Goal: Use online tool/utility: Utilize a website feature to perform a specific function

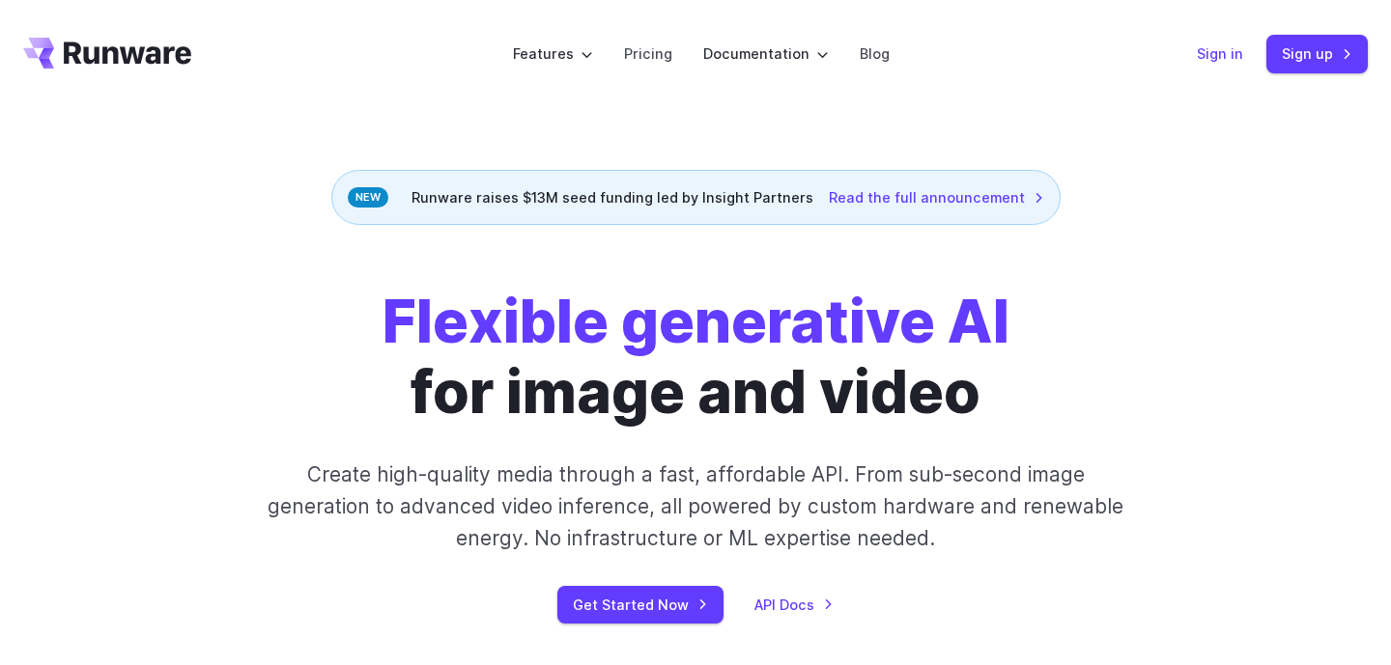
click at [1228, 54] on link "Sign in" at bounding box center [1219, 53] width 46 height 22
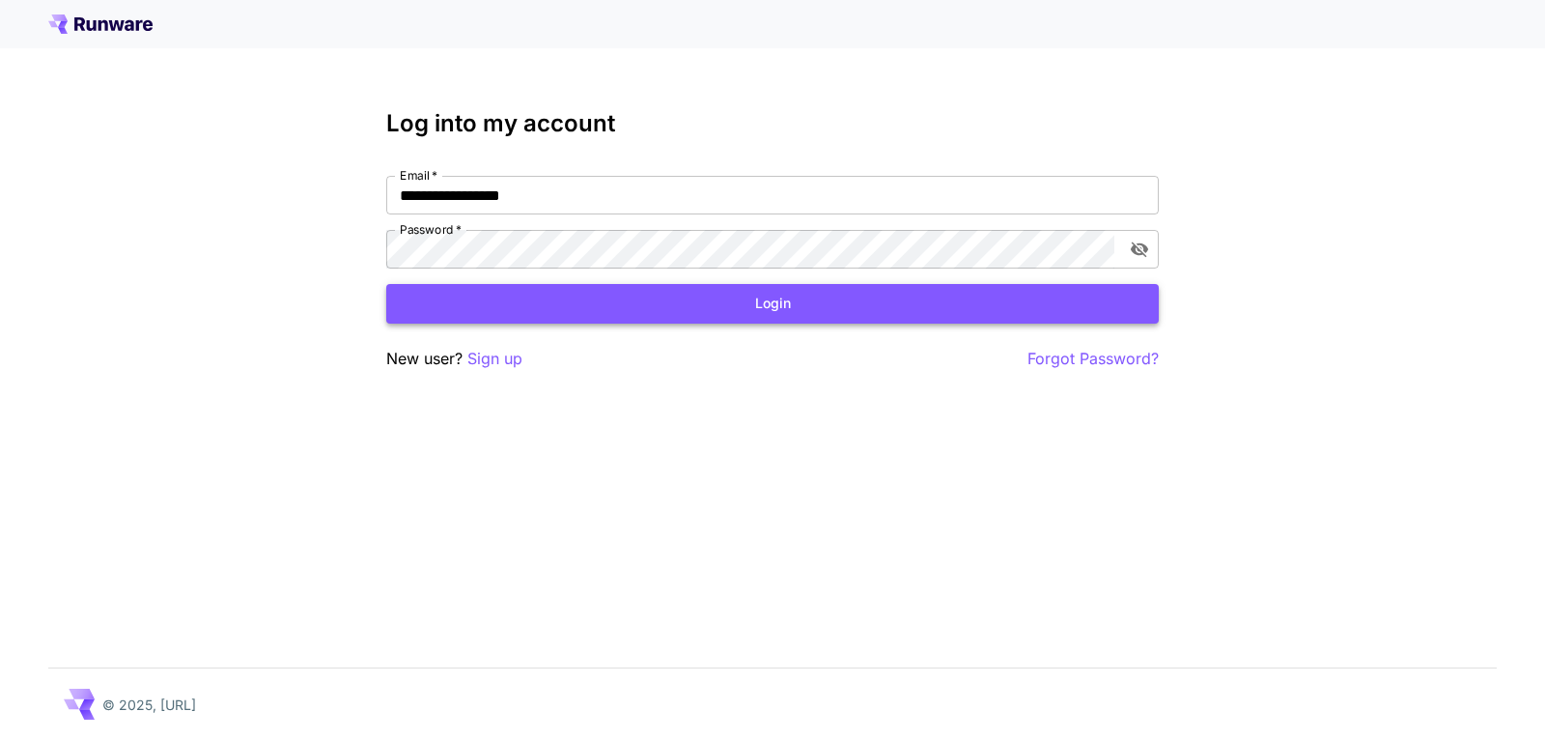
click at [706, 302] on button "Login" at bounding box center [772, 304] width 773 height 40
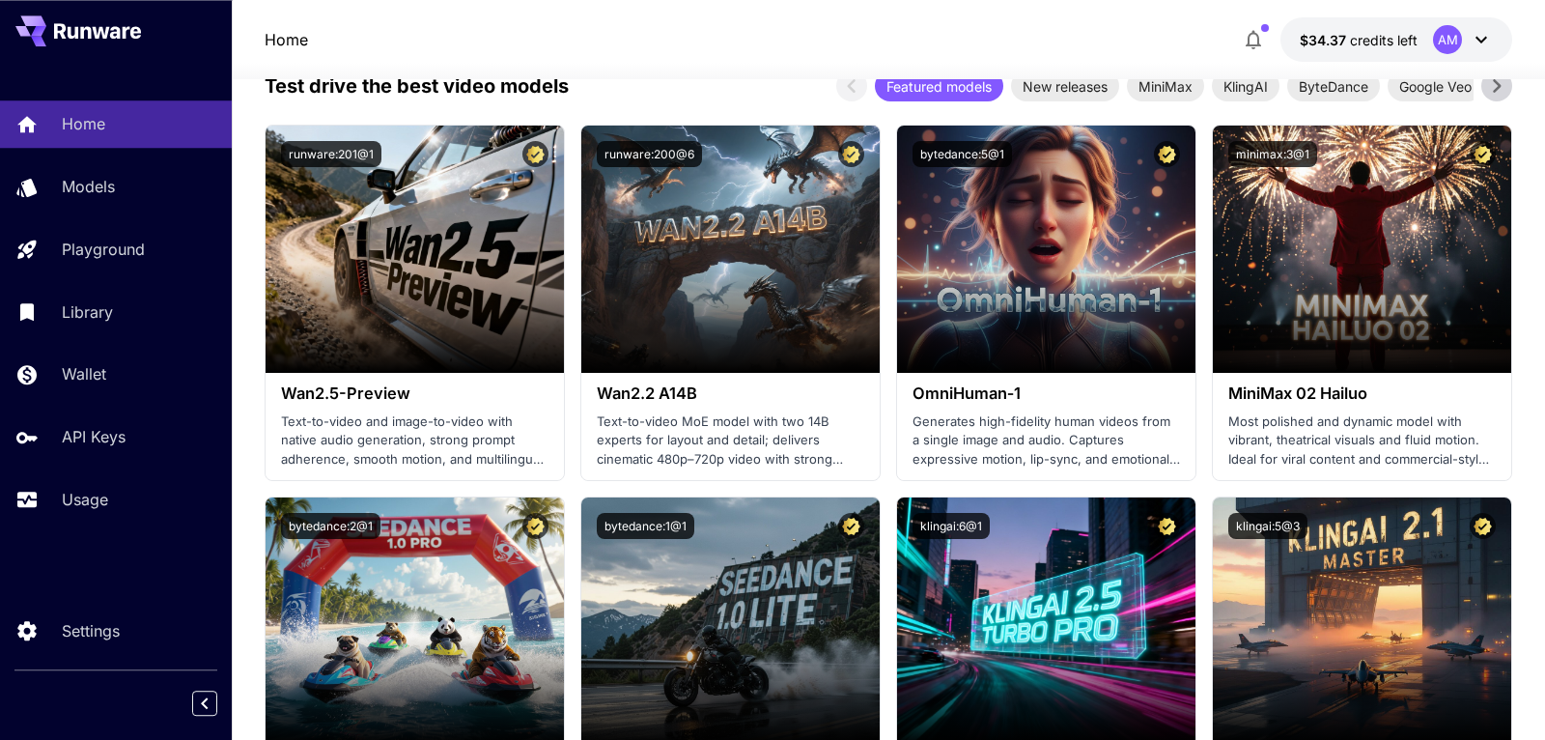
scroll to position [406, 0]
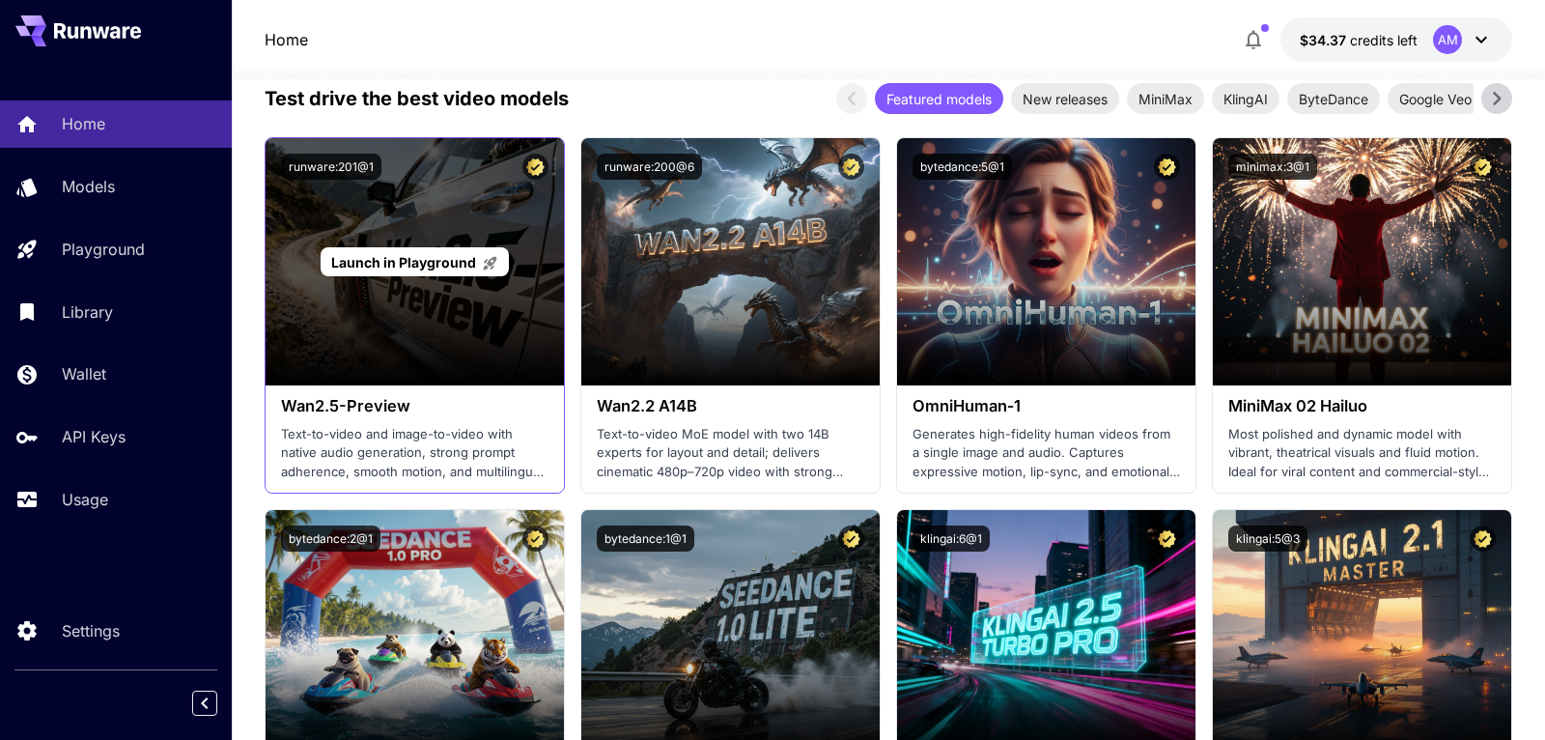
click at [380, 263] on span "Launch in Playground" at bounding box center [403, 262] width 145 height 16
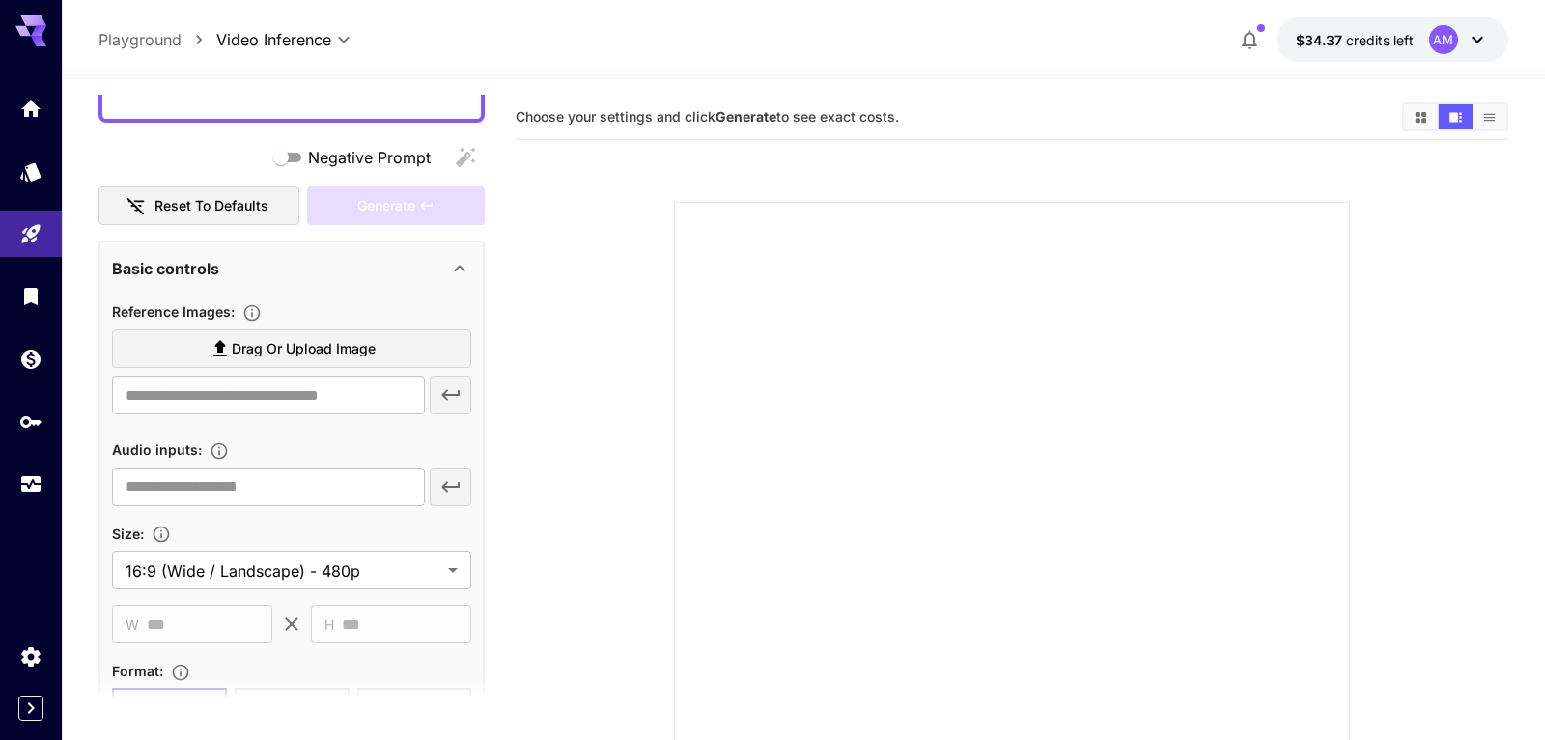
scroll to position [155, 0]
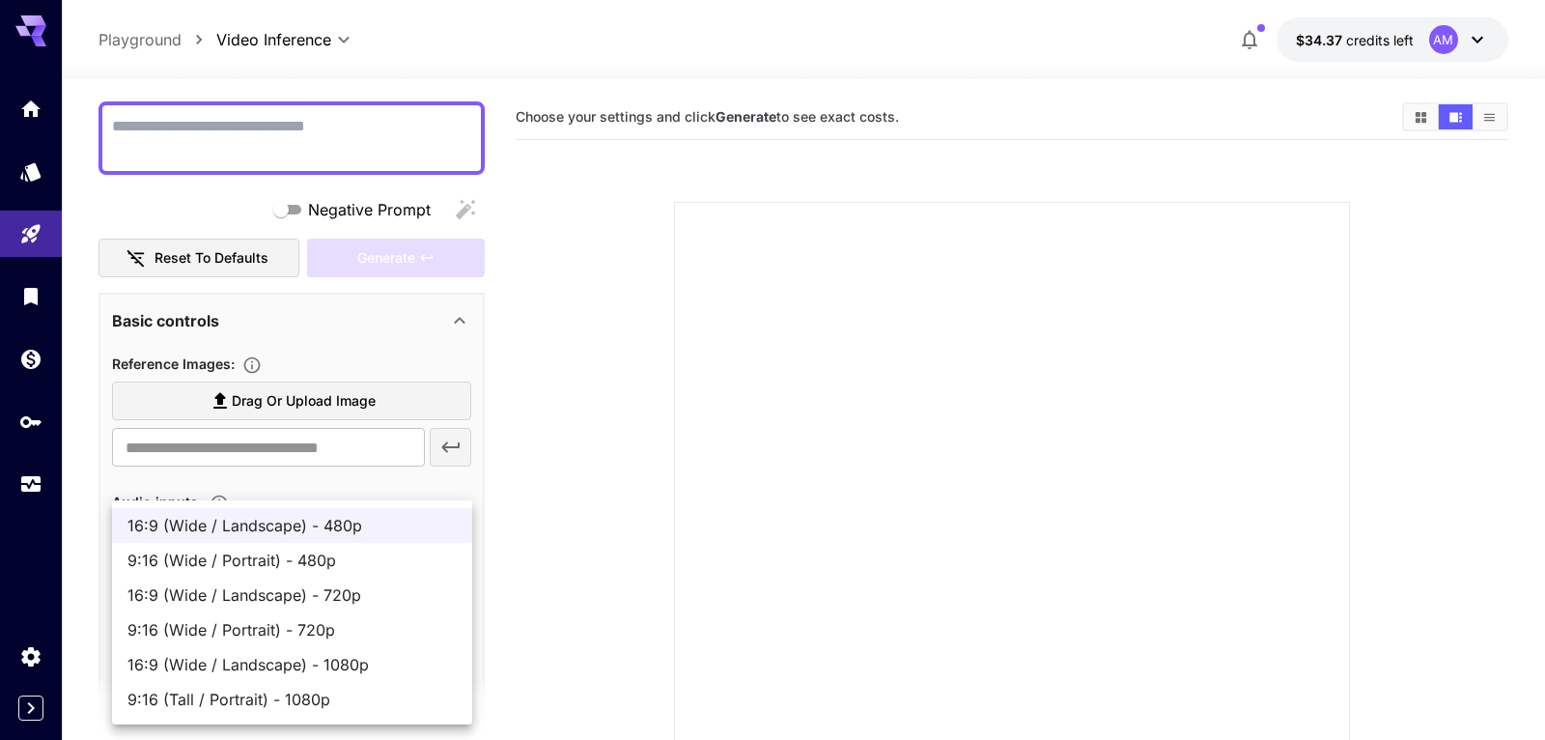
click at [408, 610] on body "**********" at bounding box center [772, 468] width 1545 height 936
click at [568, 560] on div at bounding box center [772, 370] width 1545 height 740
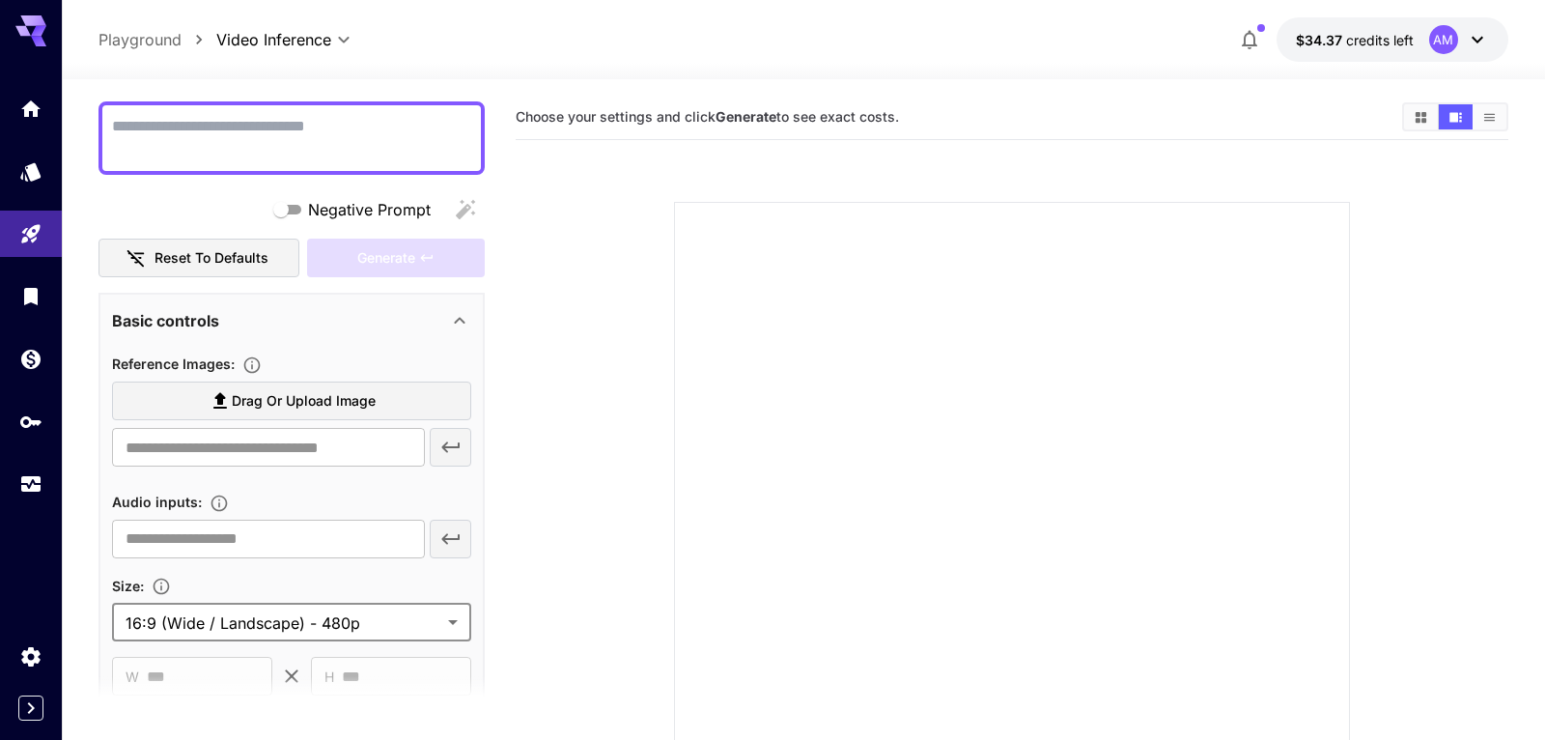
click at [351, 135] on textarea "Negative Prompt" at bounding box center [291, 138] width 359 height 46
type textarea "*"
